Goal: Complete application form: Complete application form

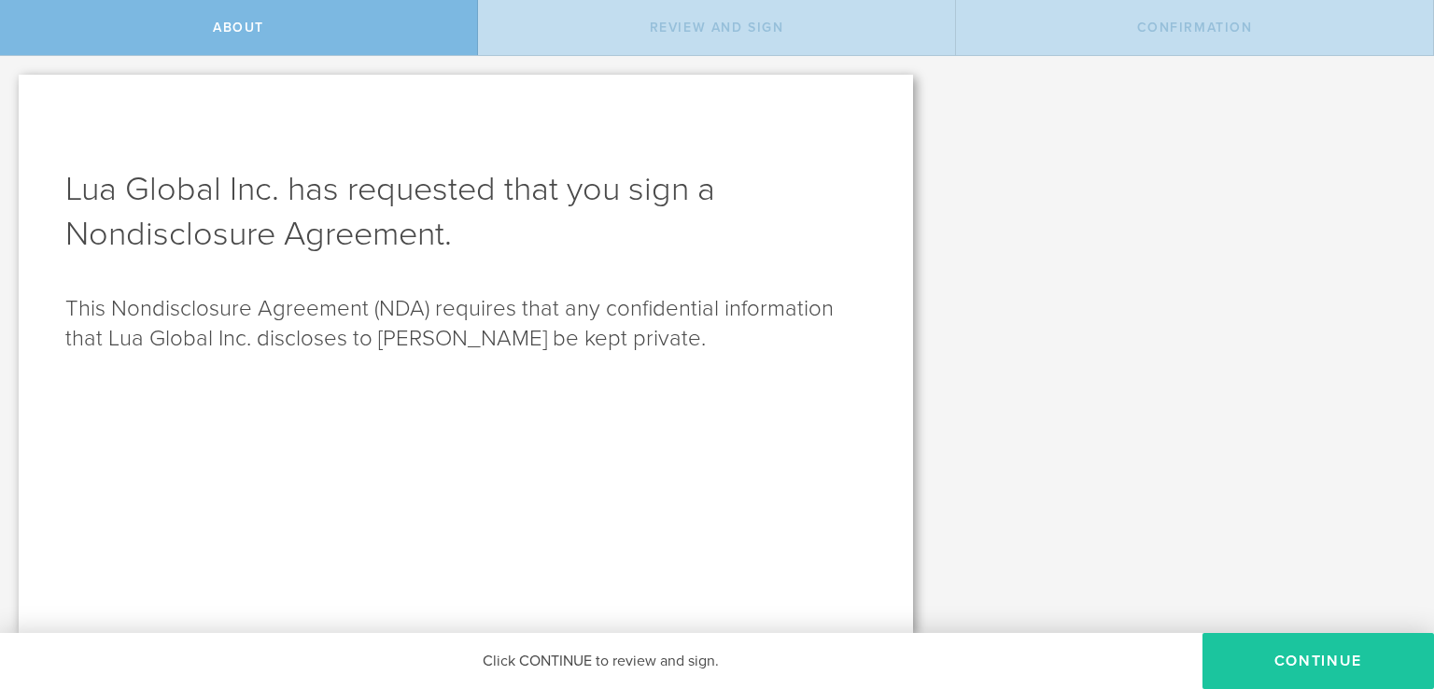
click at [1326, 664] on button "Continue" at bounding box center [1319, 661] width 232 height 56
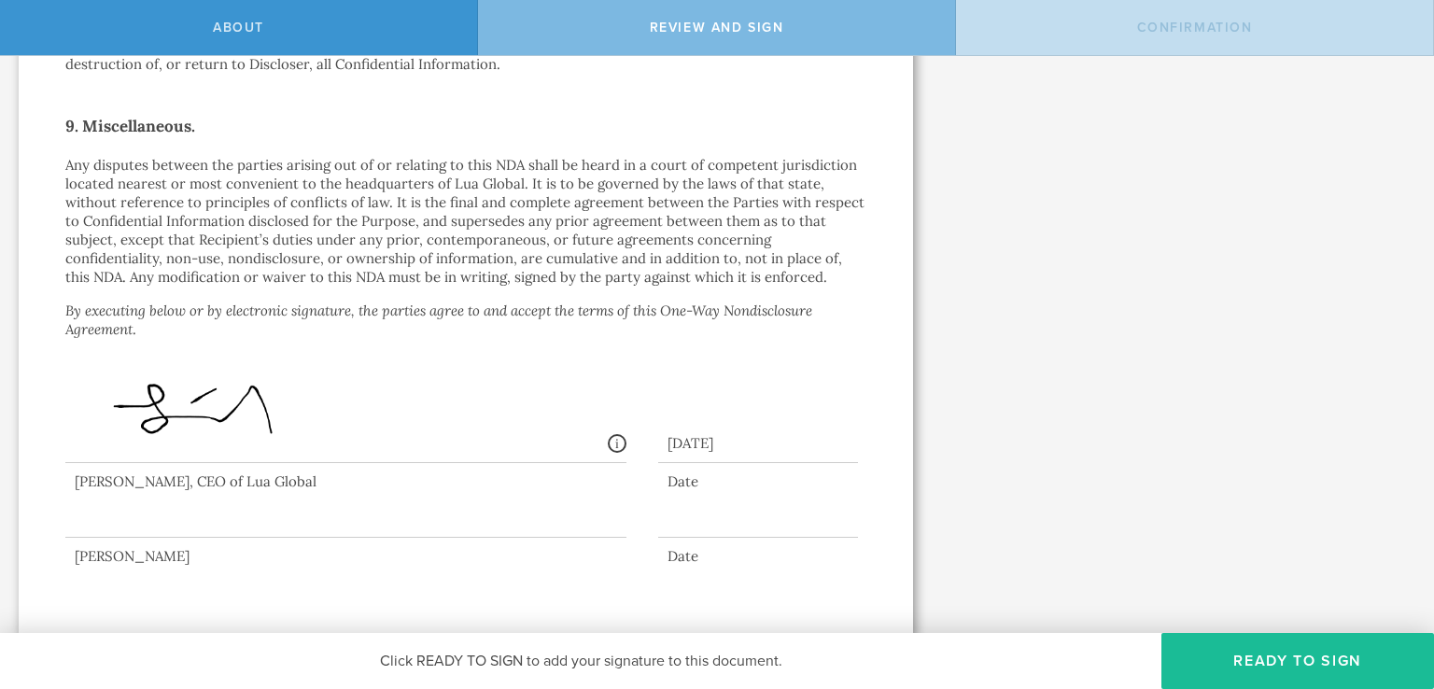
scroll to position [1594, 0]
click at [694, 521] on div at bounding box center [758, 521] width 201 height 29
click at [682, 552] on div "Date" at bounding box center [758, 554] width 201 height 19
click at [677, 547] on div "Date" at bounding box center [758, 554] width 201 height 19
click at [675, 534] on div at bounding box center [758, 521] width 201 height 29
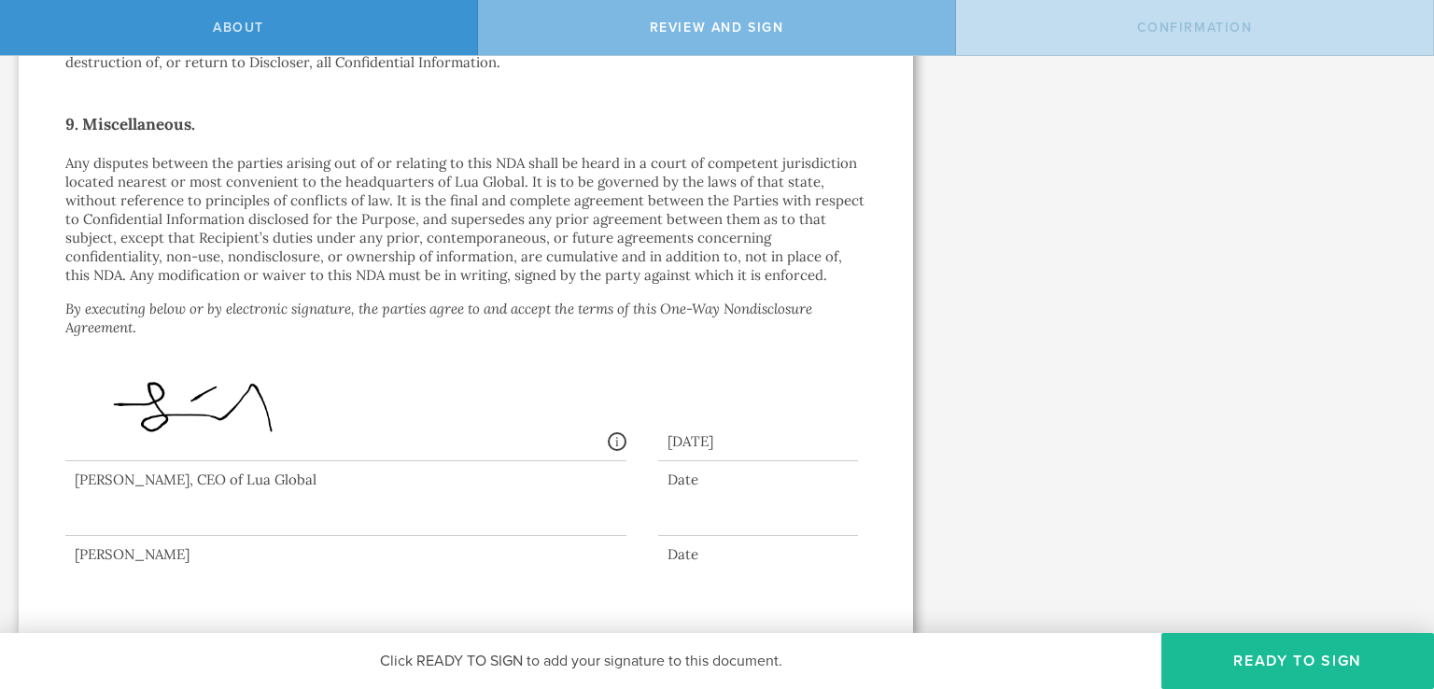
drag, startPoint x: 672, startPoint y: 520, endPoint x: 338, endPoint y: 506, distance: 334.6
click at [669, 520] on div at bounding box center [758, 521] width 201 height 29
drag, startPoint x: 289, startPoint y: 528, endPoint x: 8, endPoint y: 528, distance: 281.1
click at [274, 528] on div at bounding box center [345, 498] width 561 height 75
click at [134, 550] on div "[PERSON_NAME]" at bounding box center [345, 554] width 561 height 19
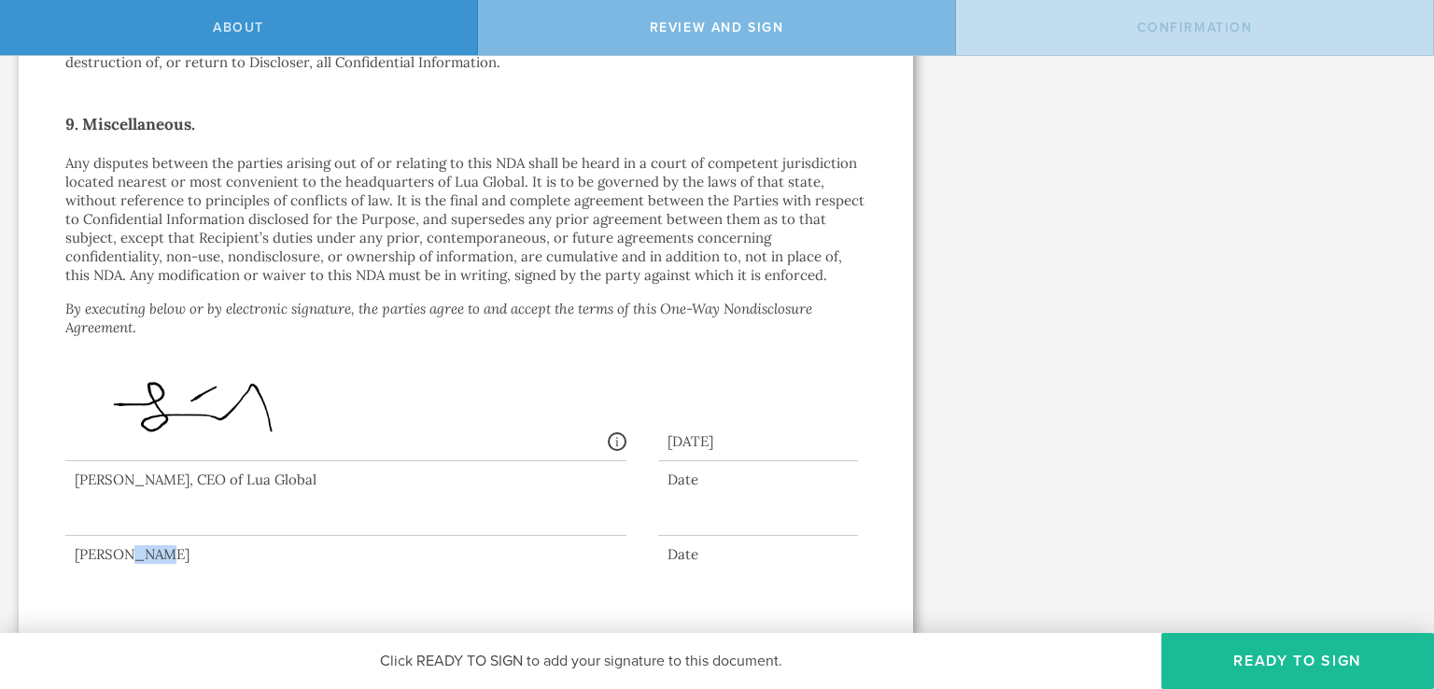
click at [134, 550] on div "[PERSON_NAME]" at bounding box center [345, 554] width 561 height 19
click at [377, 545] on div "[PERSON_NAME]" at bounding box center [345, 554] width 561 height 19
click at [1287, 657] on button "Ready to Sign" at bounding box center [1298, 661] width 273 height 56
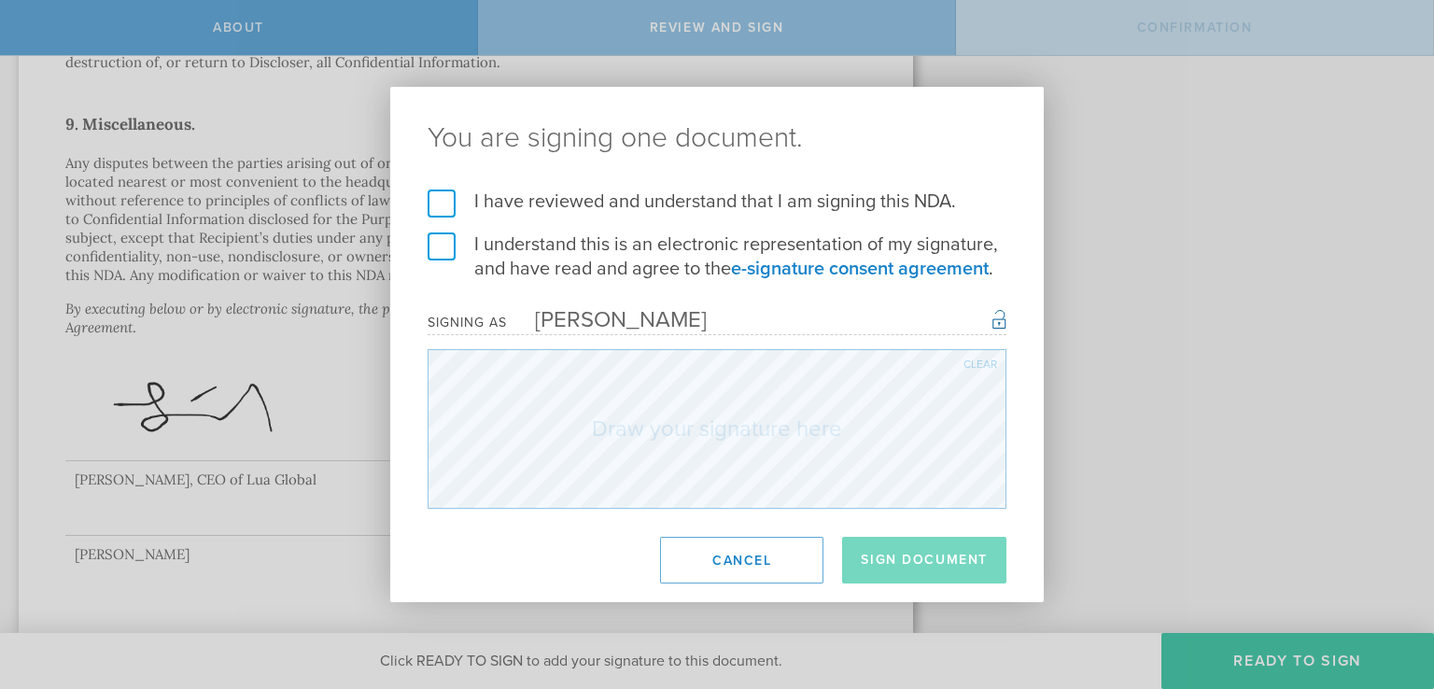
drag, startPoint x: 438, startPoint y: 205, endPoint x: 437, endPoint y: 224, distance: 19.6
click at [439, 204] on label "I have reviewed and understand that I am signing this NDA." at bounding box center [717, 202] width 579 height 24
click at [0, 0] on input "I have reviewed and understand that I am signing this NDA." at bounding box center [0, 0] width 0 height 0
click at [443, 247] on label "I understand this is an electronic representation of my signature, and have rea…" at bounding box center [717, 257] width 579 height 49
click at [0, 0] on input "I understand this is an electronic representation of my signature, and have rea…" at bounding box center [0, 0] width 0 height 0
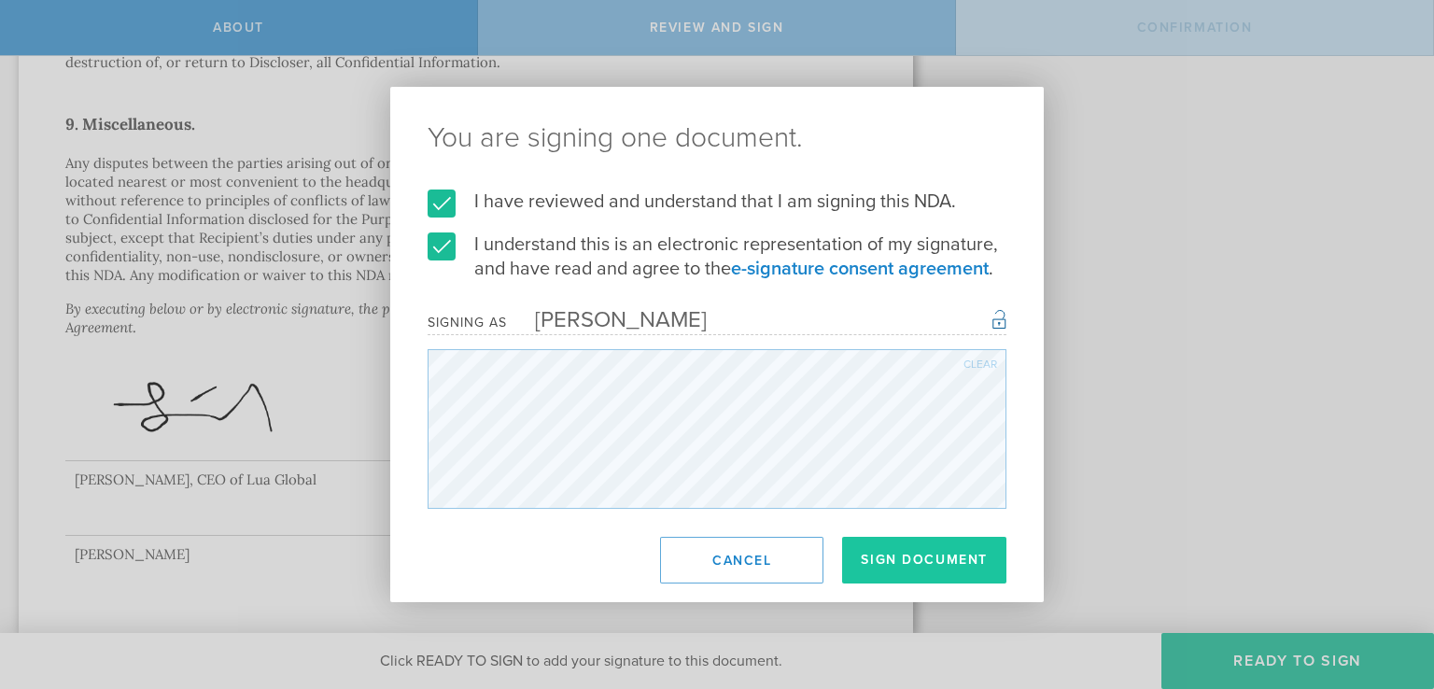
click at [956, 547] on button "Sign Document" at bounding box center [924, 560] width 164 height 47
click at [988, 359] on div "Clear" at bounding box center [981, 364] width 34 height 11
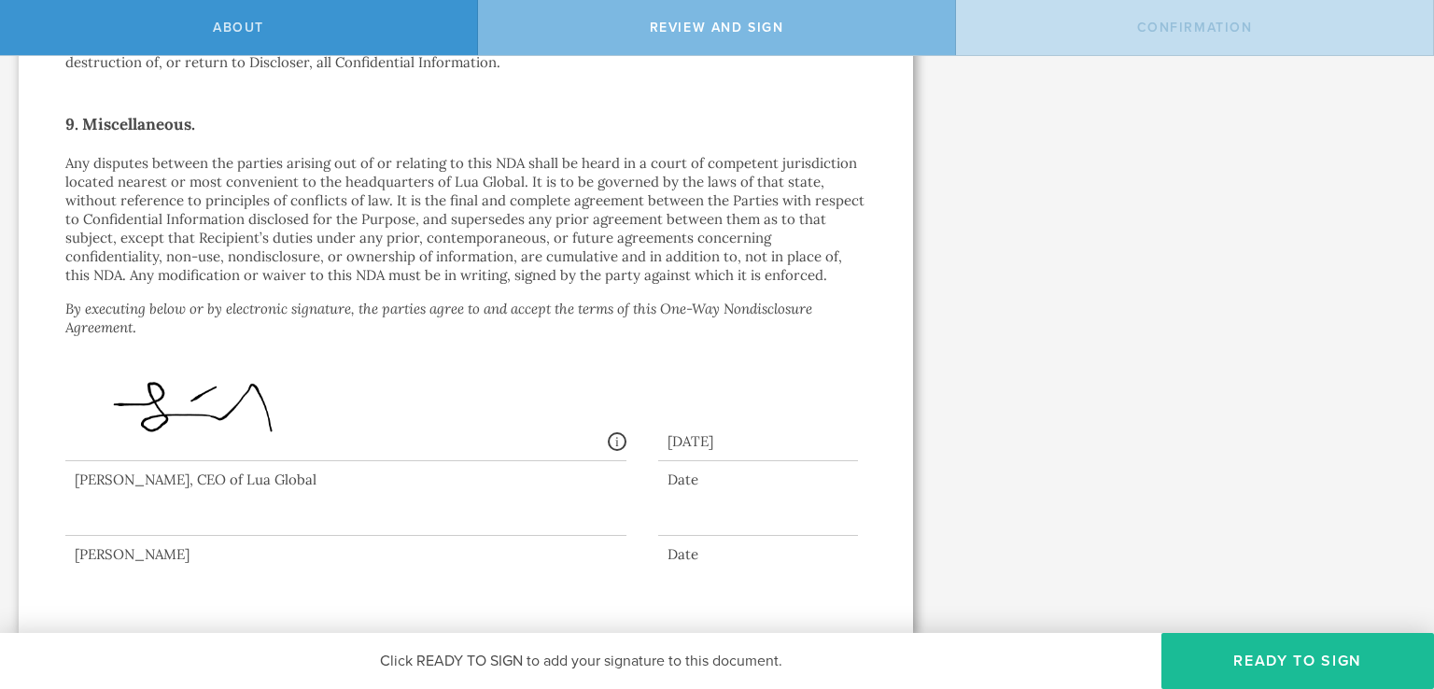
scroll to position [0, 0]
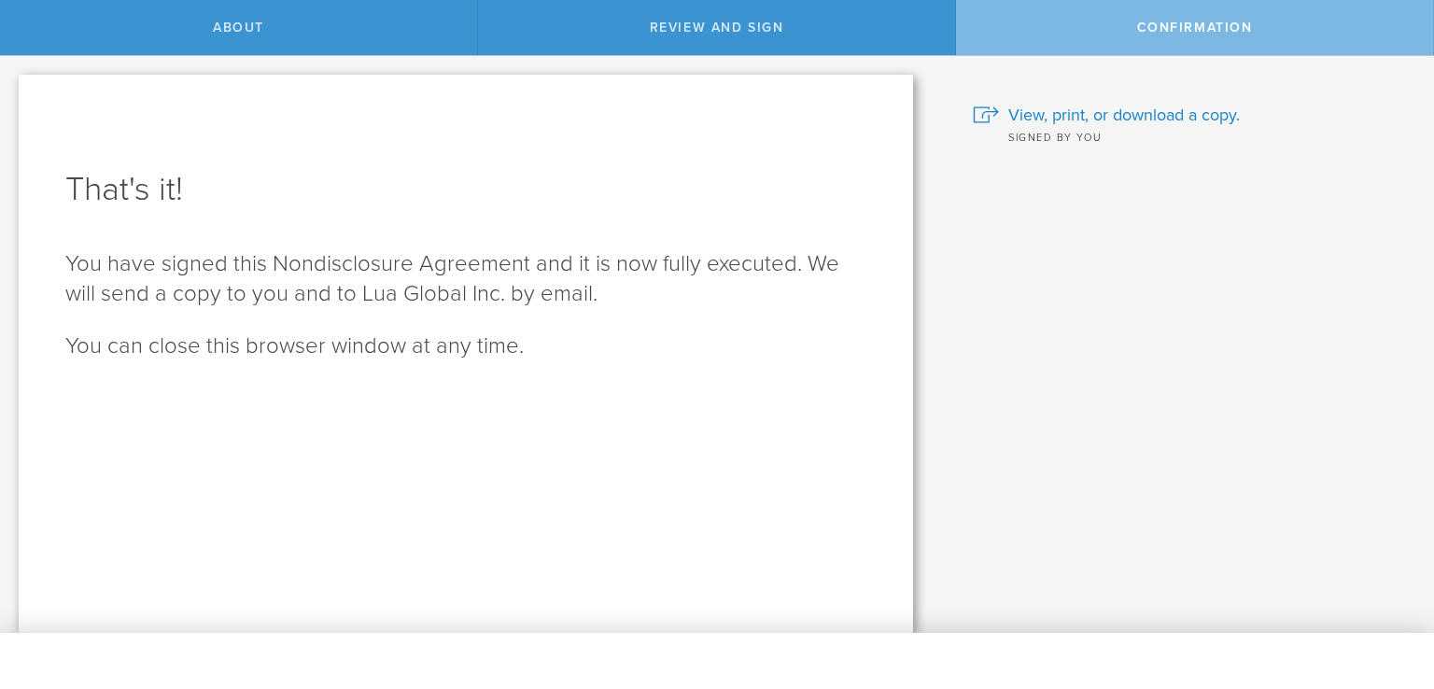
click at [755, 37] on div "Review and sign" at bounding box center [717, 27] width 478 height 55
